Goal: Find specific page/section: Find specific page/section

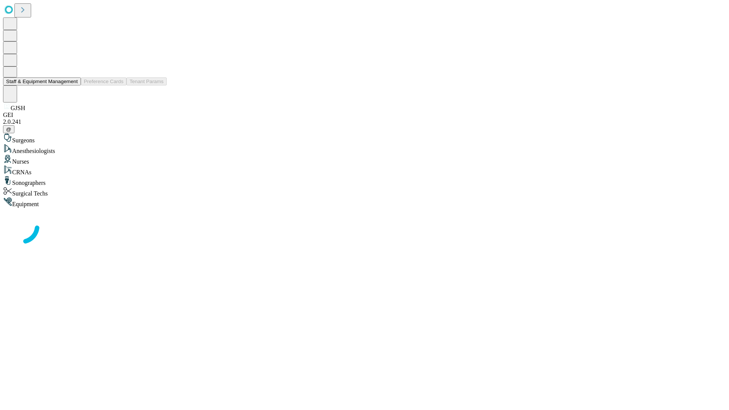
click at [73, 85] on button "Staff & Equipment Management" at bounding box center [42, 82] width 78 height 8
